Goal: Communication & Community: Share content

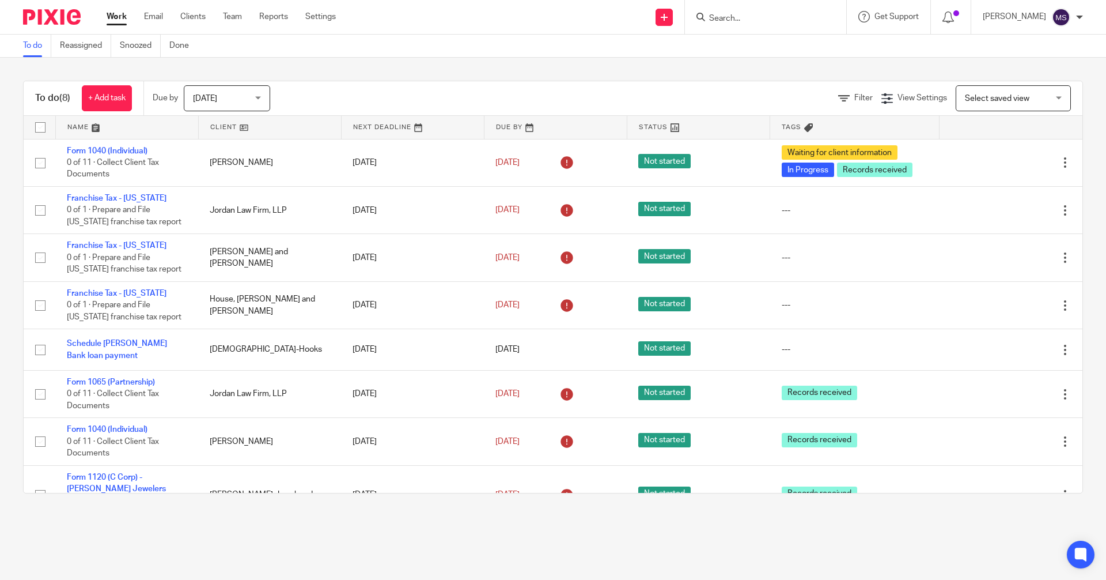
click at [746, 19] on input "Search" at bounding box center [760, 19] width 104 height 10
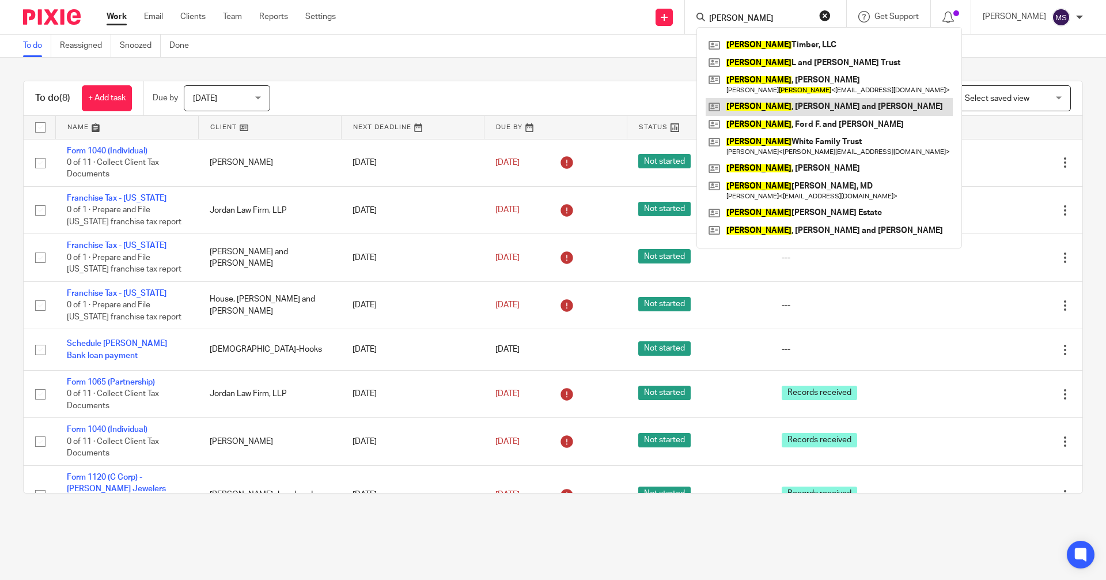
type input "thomas"
click at [793, 101] on link at bounding box center [829, 106] width 247 height 17
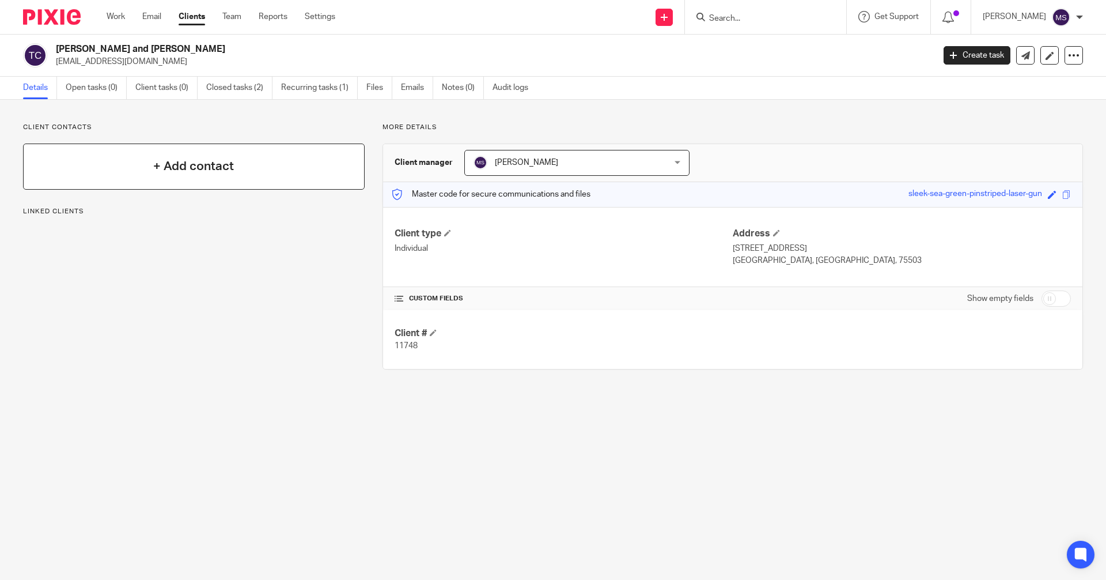
click at [276, 169] on div "+ Add contact" at bounding box center [194, 166] width 342 height 46
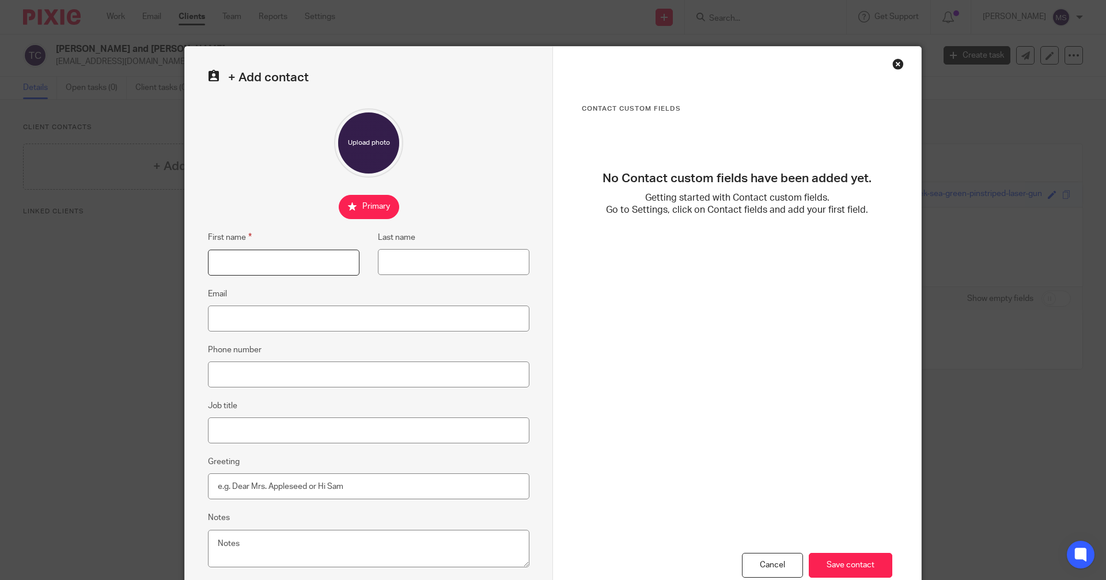
click at [265, 258] on input "First name" at bounding box center [284, 262] width 152 height 26
type input "Jeff"
type input "[PERSON_NAME]"
click at [322, 319] on input "Email" at bounding box center [369, 318] width 322 height 26
type input "yy99ss@msn.com"
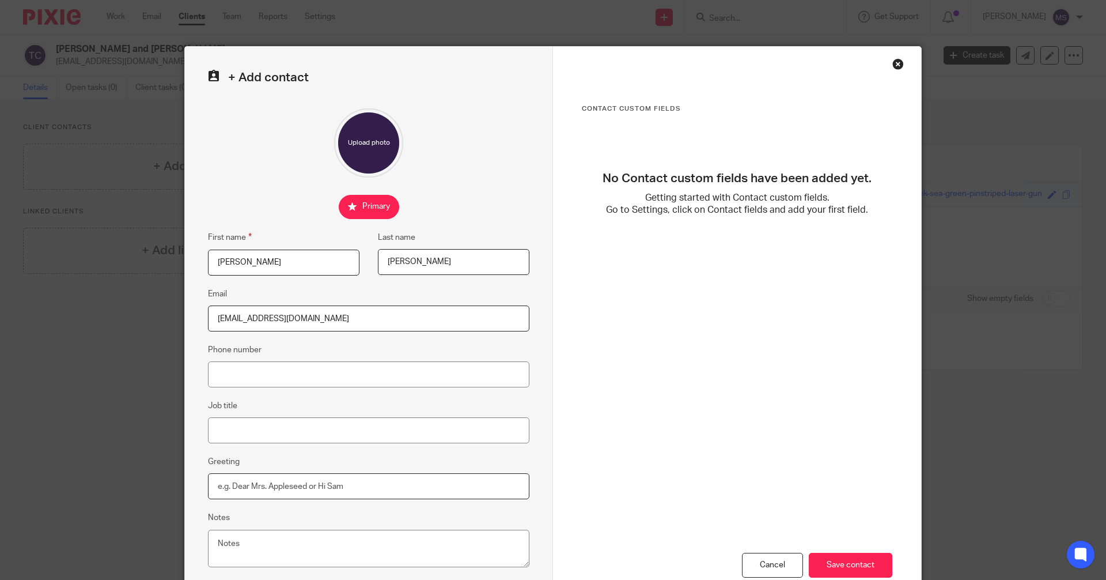
click at [260, 480] on input "Greeting" at bounding box center [369, 486] width 322 height 26
type input "Dr. Thomas"
click at [861, 569] on input "Save contact" at bounding box center [851, 565] width 84 height 25
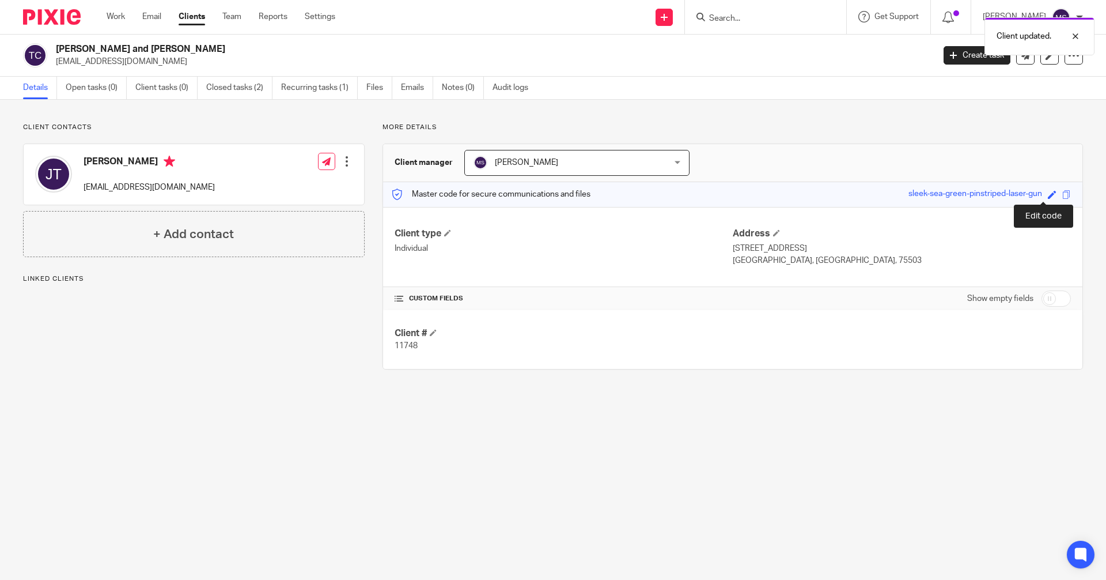
click at [1048, 194] on span at bounding box center [1052, 194] width 9 height 9
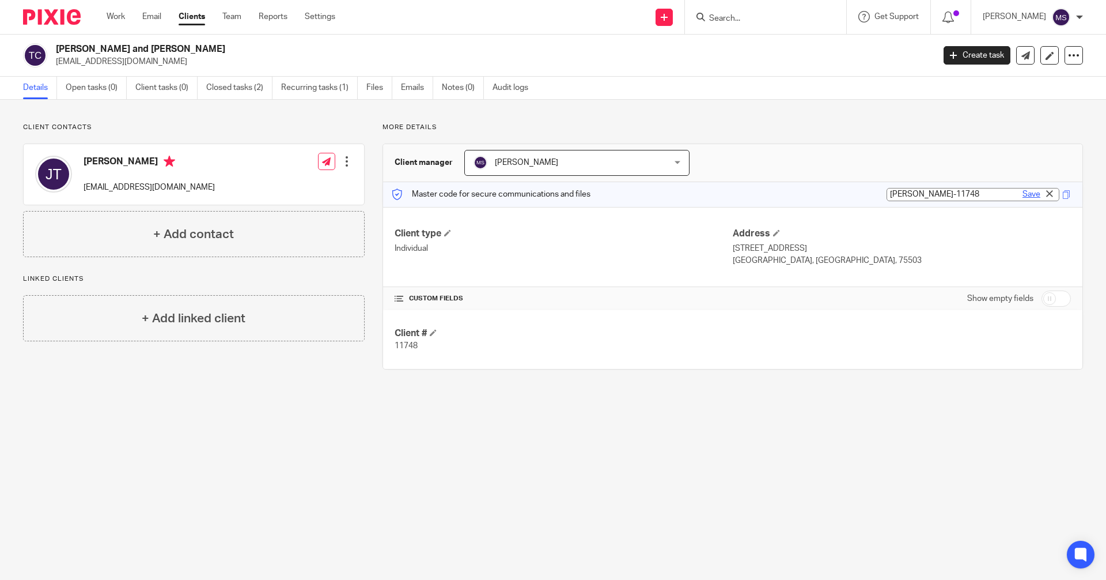
type input "THOMAS-11748"
click at [1024, 192] on link "Save" at bounding box center [1032, 194] width 18 height 12
type input "THOMAS-11748"
click at [341, 157] on div at bounding box center [347, 162] width 12 height 12
click at [323, 181] on link "Edit contact" at bounding box center [292, 187] width 110 height 17
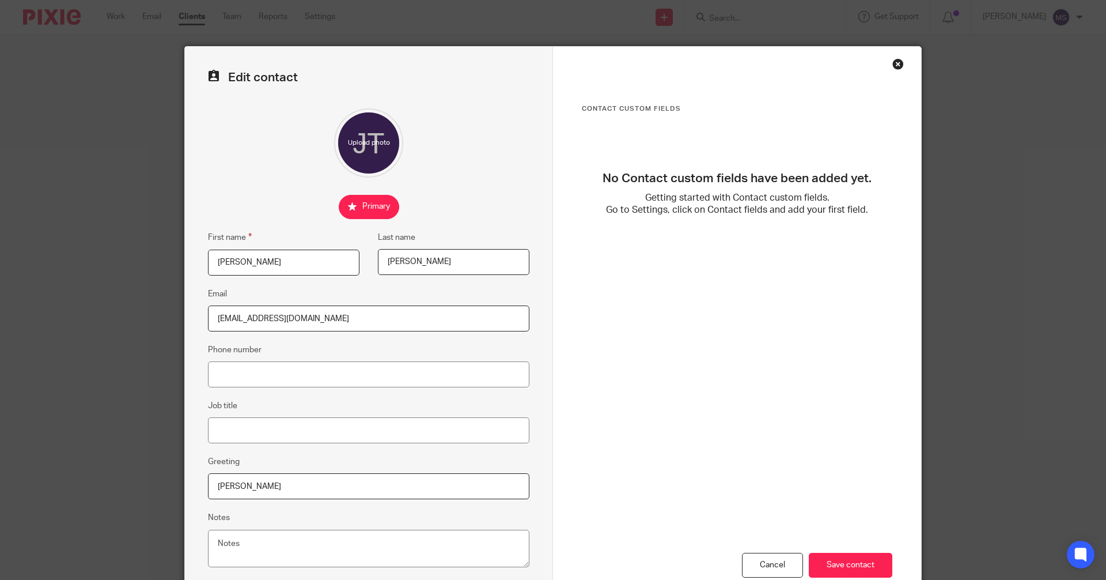
click at [222, 315] on input "yy99ss@msn.com" at bounding box center [369, 318] width 322 height 26
type input "yyz99ss@msn.com"
click at [848, 559] on input "Save contact" at bounding box center [851, 565] width 84 height 25
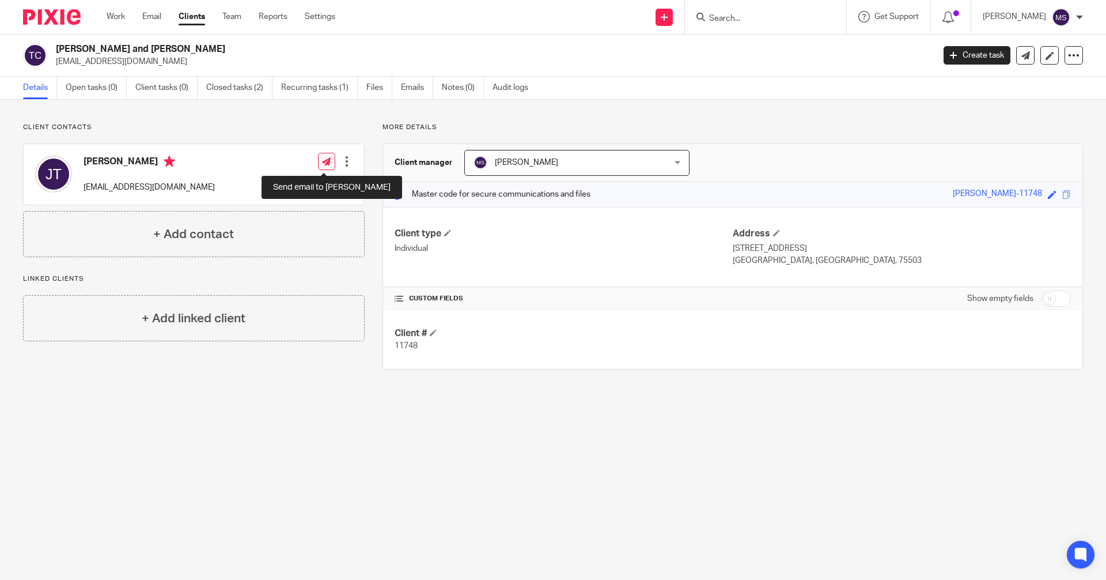
click at [327, 165] on icon at bounding box center [326, 161] width 9 height 9
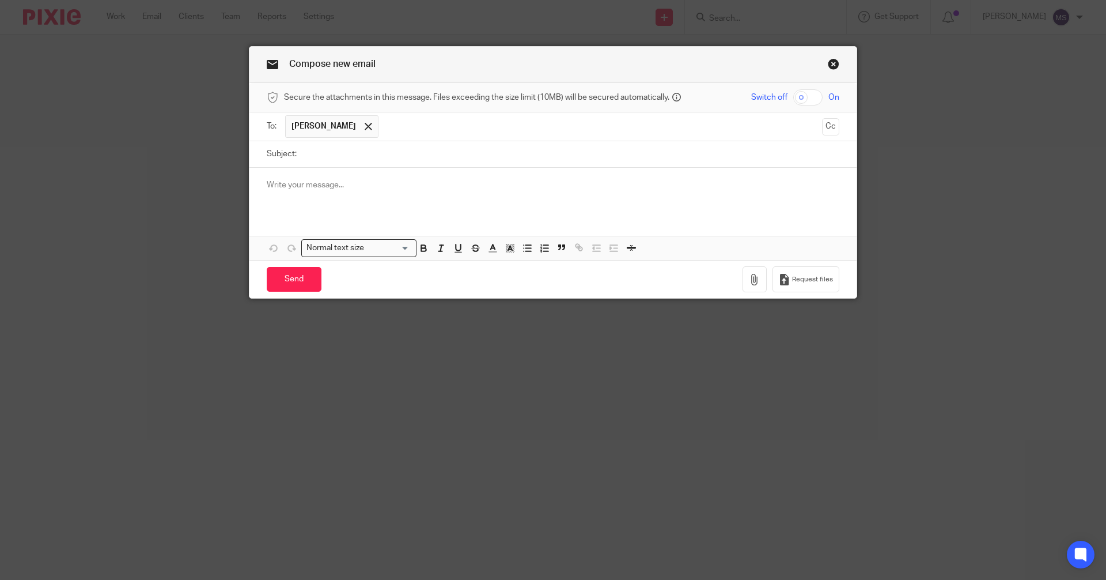
click at [813, 93] on input "checkbox" at bounding box center [807, 97] width 29 height 16
checkbox input "true"
click at [368, 160] on input "Subject:" at bounding box center [571, 154] width 537 height 26
type input "T"
type input "Tax extension"
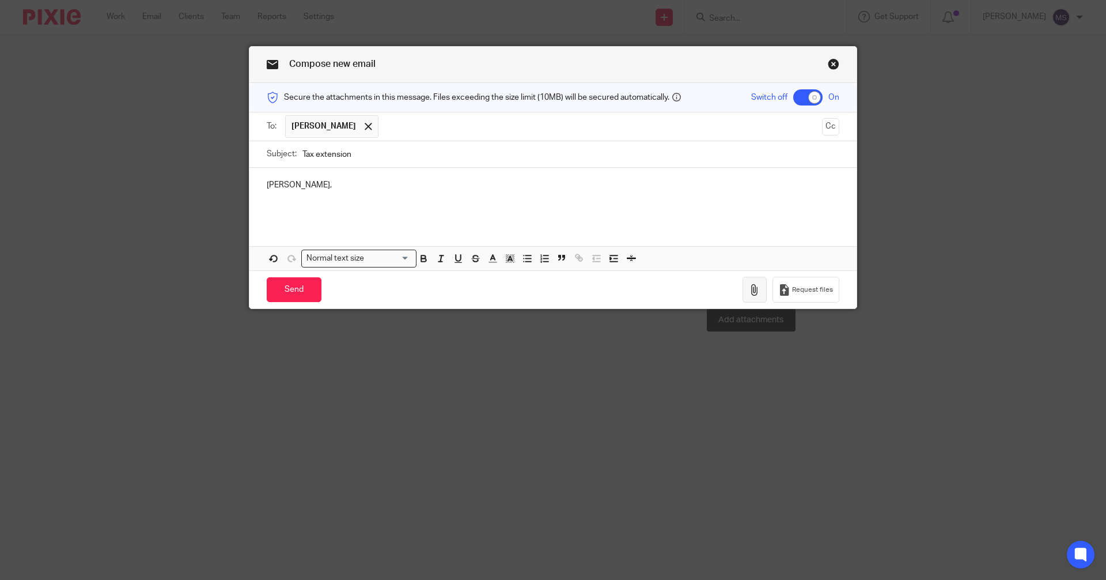
click at [758, 290] on button "button" at bounding box center [755, 290] width 24 height 26
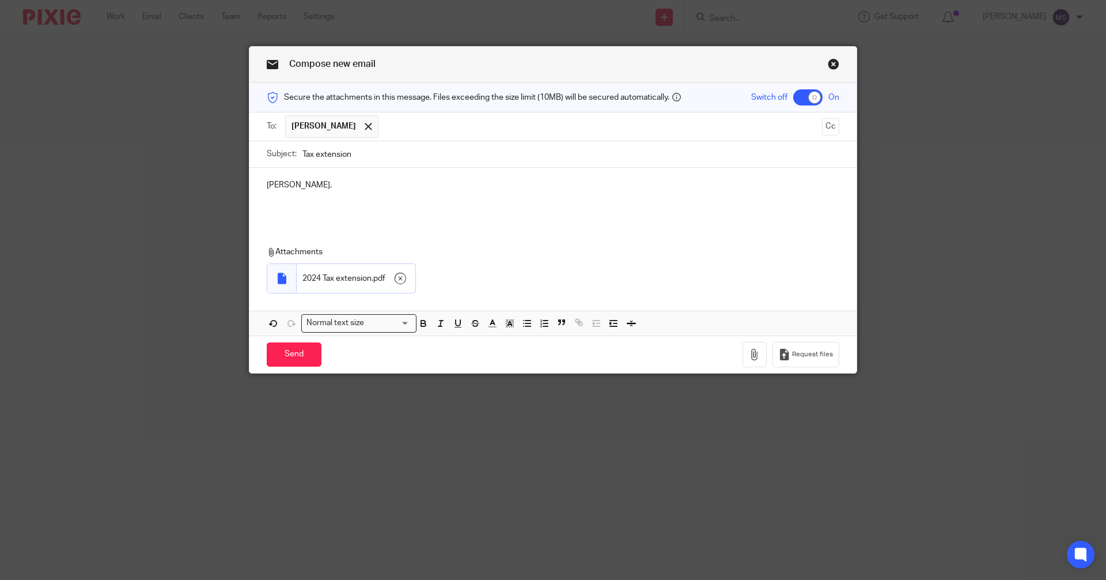
click at [375, 206] on p at bounding box center [553, 208] width 573 height 12
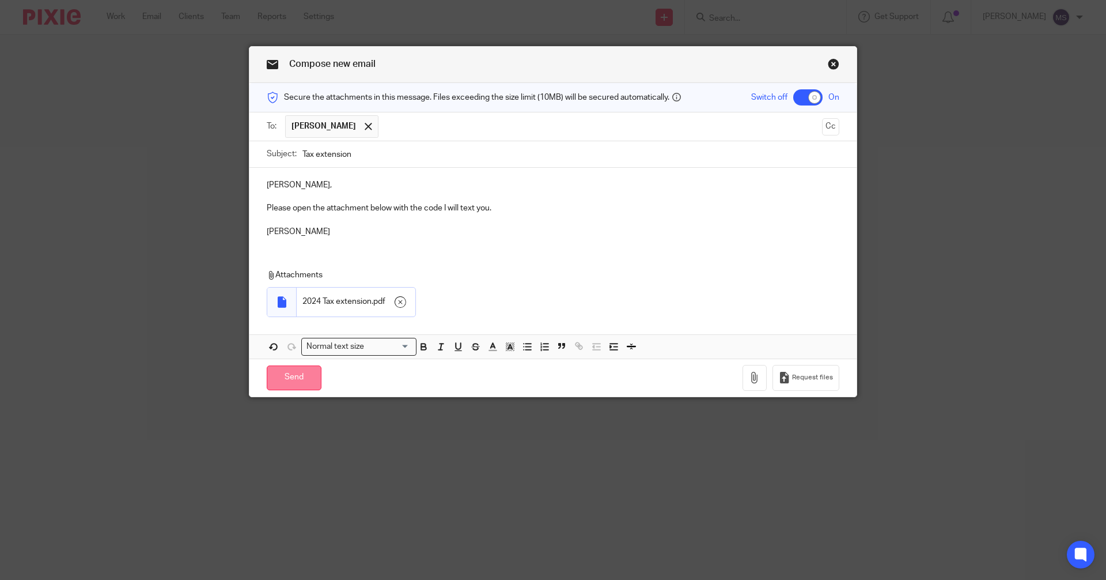
click at [290, 377] on input "Send" at bounding box center [294, 377] width 55 height 25
